Goal: Contribute content: Contribute content

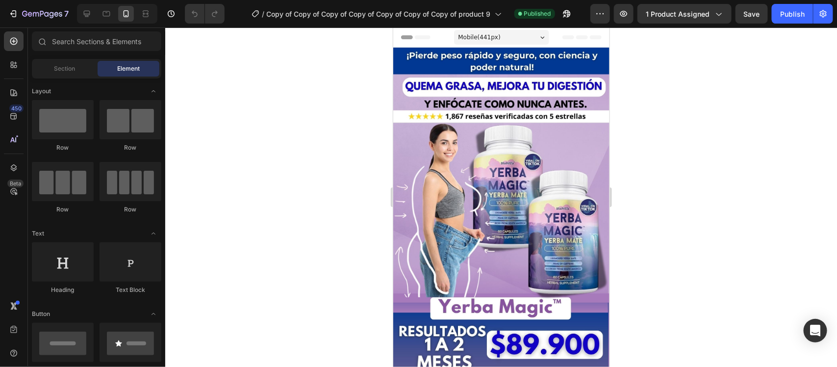
click at [753, 222] on div at bounding box center [501, 196] width 672 height 339
click at [522, 189] on img at bounding box center [501, 226] width 216 height 359
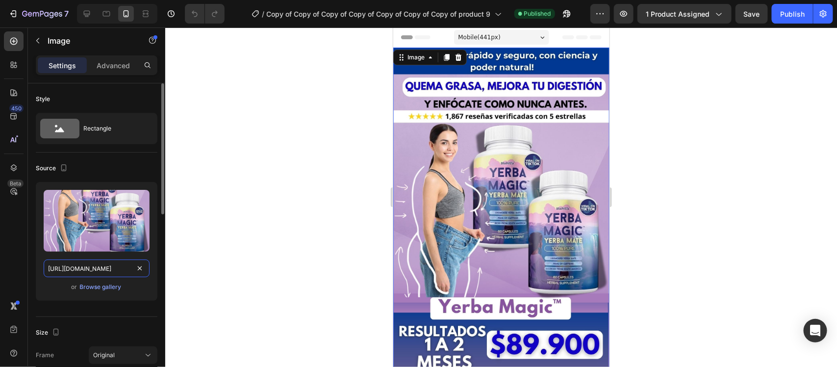
click at [79, 273] on input "[URL][DOMAIN_NAME]" at bounding box center [97, 268] width 106 height 18
paste input "tTM47cL8/35555"
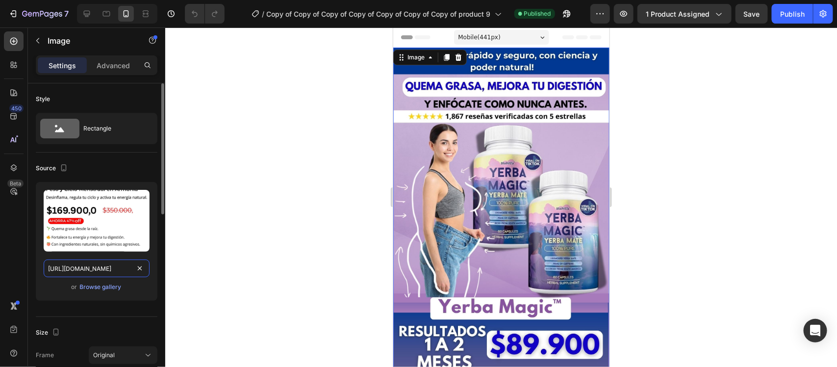
scroll to position [0, 19]
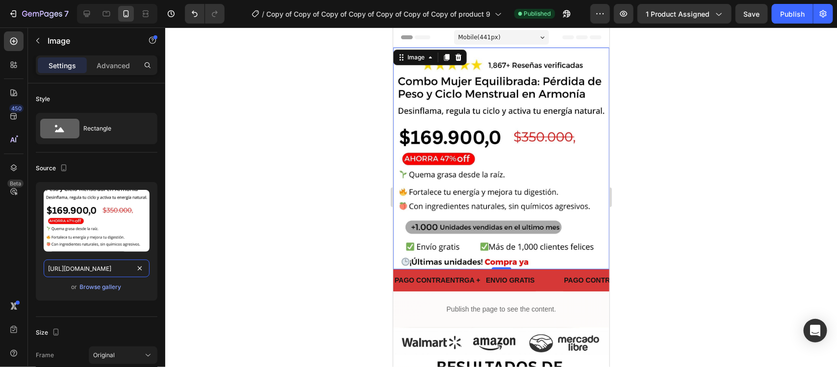
type input "[URL][DOMAIN_NAME]"
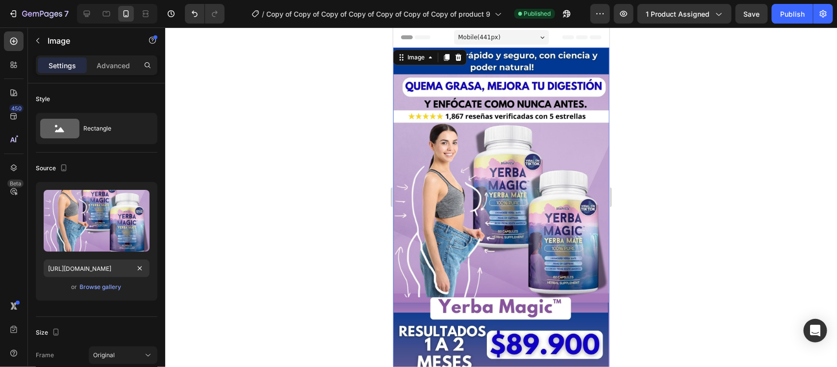
scroll to position [0, 0]
drag, startPoint x: 766, startPoint y: 171, endPoint x: 349, endPoint y: 199, distance: 417.9
click at [765, 172] on div at bounding box center [501, 196] width 672 height 339
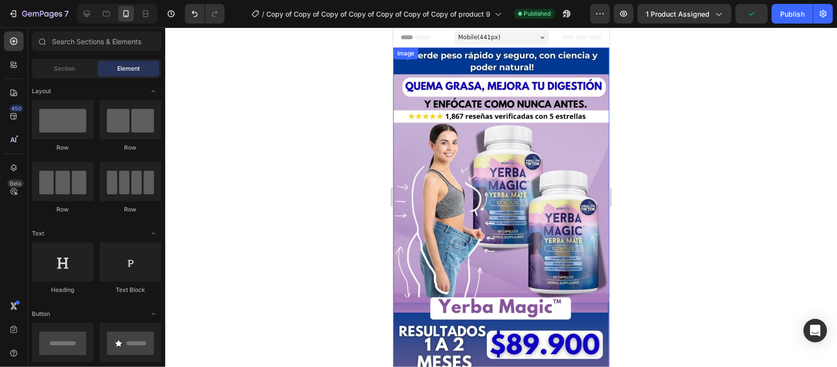
drag, startPoint x: 441, startPoint y: 202, endPoint x: 412, endPoint y: 208, distance: 29.3
click at [441, 202] on img at bounding box center [501, 226] width 216 height 359
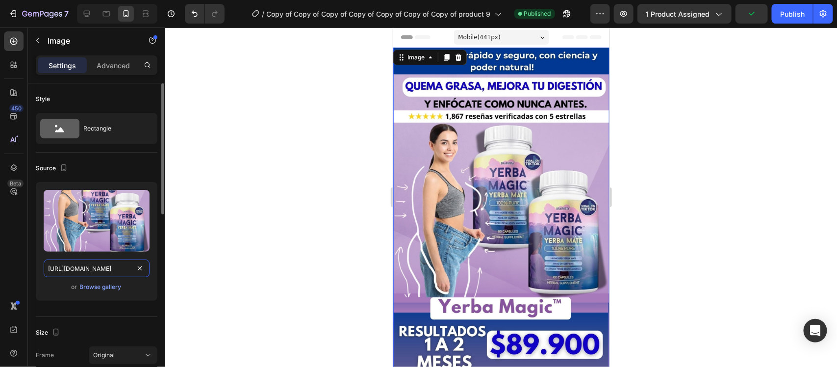
click at [85, 269] on input "[URL][DOMAIN_NAME]" at bounding box center [97, 268] width 106 height 18
paste input "KcDsC4np/12222"
type input "[URL][DOMAIN_NAME]"
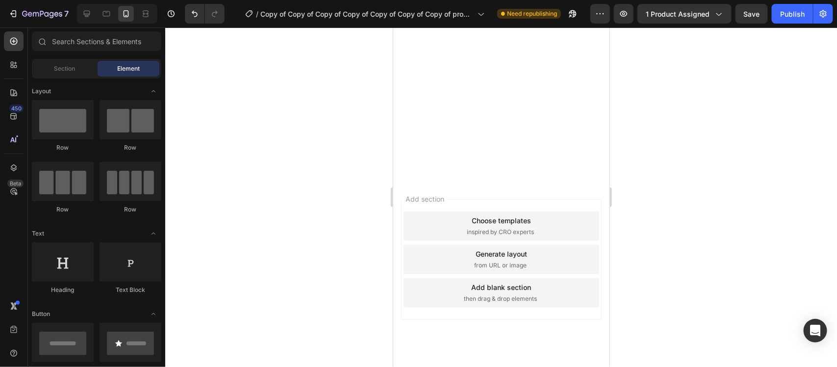
scroll to position [2669, 0]
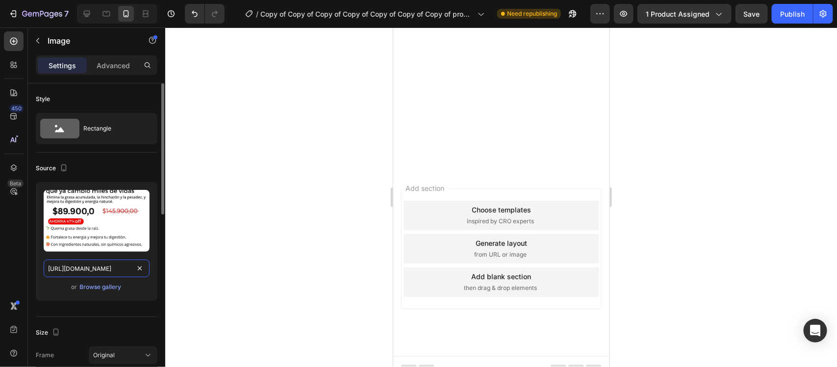
click at [102, 266] on input "[URL][DOMAIN_NAME]" at bounding box center [97, 268] width 106 height 18
paste input "KcDsC4np/122222"
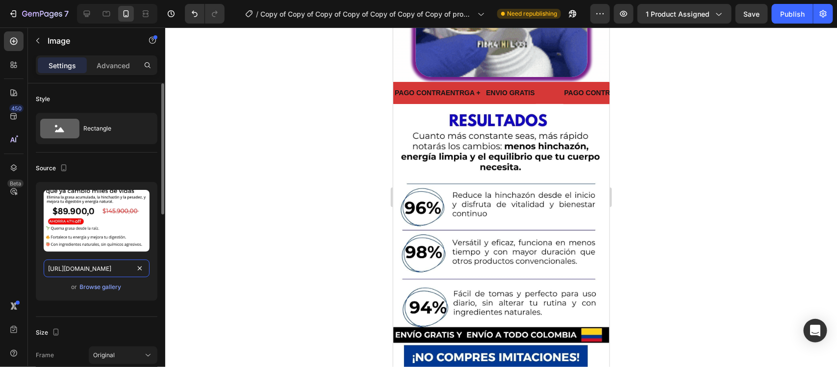
scroll to position [0, 24]
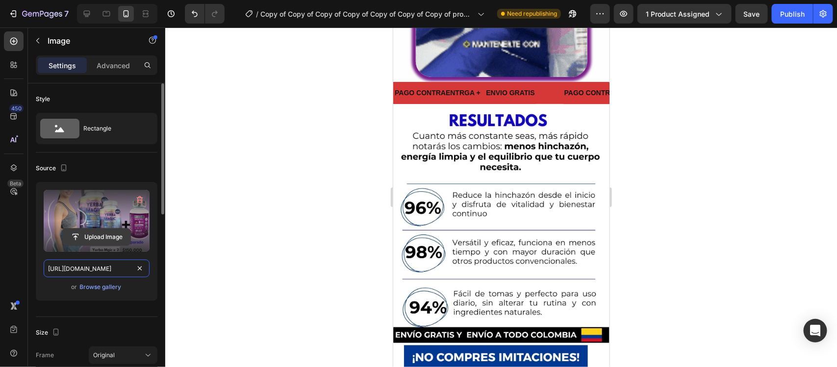
type input "[URL][DOMAIN_NAME]"
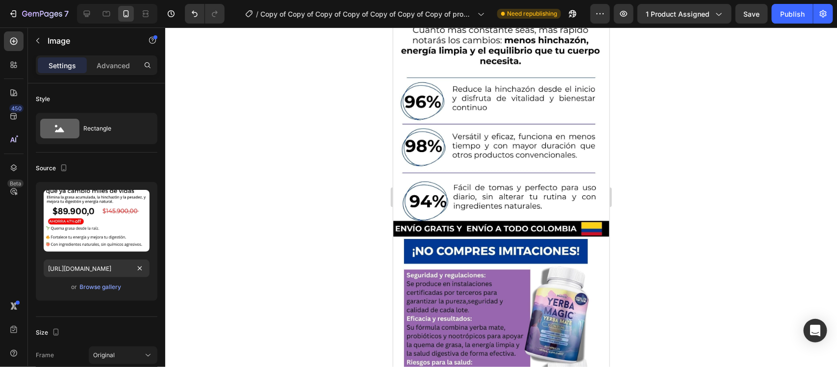
scroll to position [0, 0]
drag, startPoint x: 796, startPoint y: 142, endPoint x: 719, endPoint y: 180, distance: 85.6
click at [796, 143] on div at bounding box center [501, 196] width 672 height 339
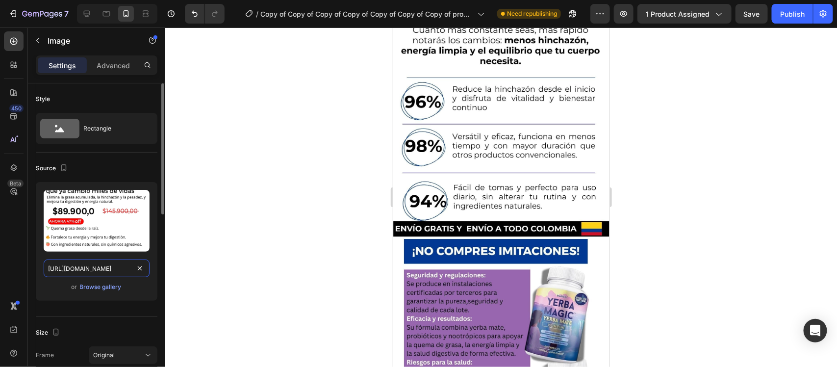
click at [106, 265] on input "[URL][DOMAIN_NAME]" at bounding box center [97, 268] width 106 height 18
paste input "tTM47cL8/35555"
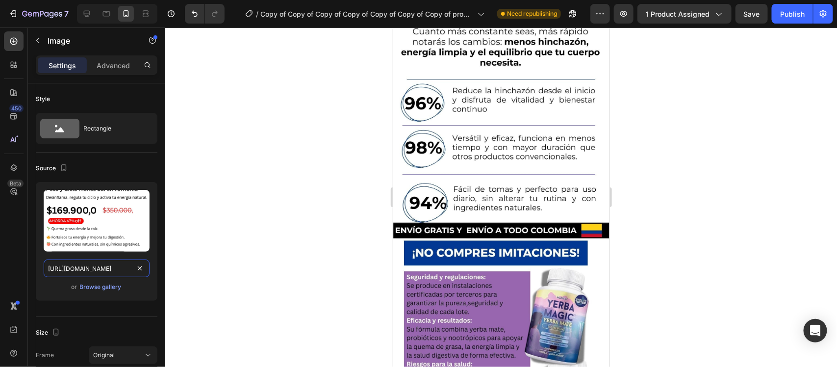
type input "[URL][DOMAIN_NAME]"
click at [700, 197] on div at bounding box center [501, 196] width 672 height 339
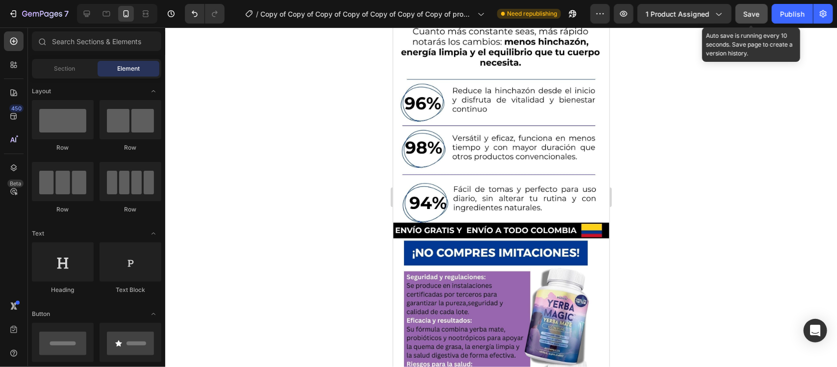
click at [754, 13] on span "Save" at bounding box center [752, 14] width 16 height 8
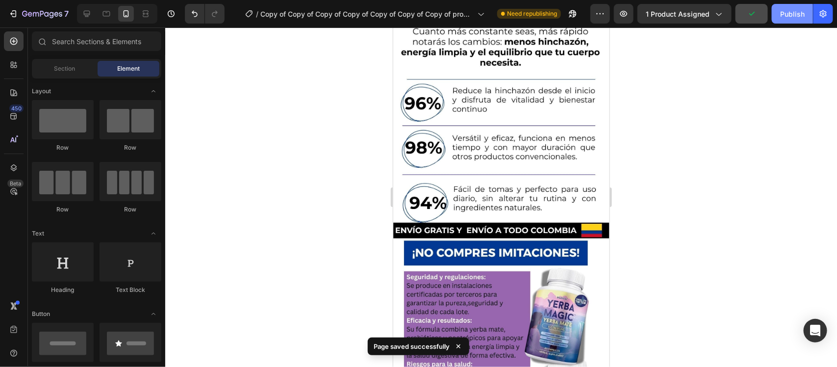
click at [791, 9] on div "Publish" at bounding box center [792, 14] width 25 height 10
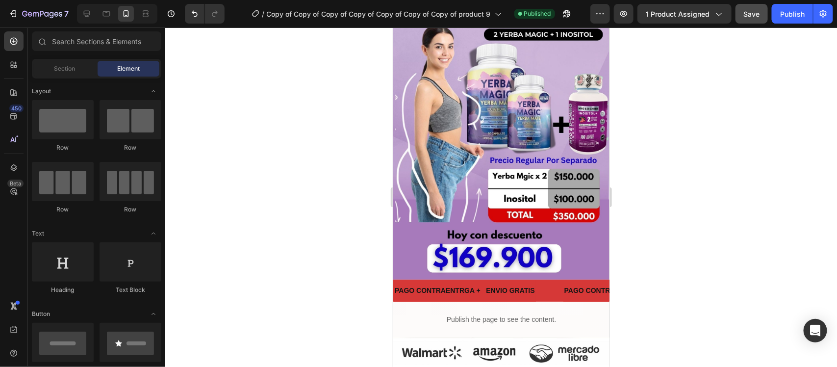
scroll to position [116, 0]
